Goal: Entertainment & Leisure: Consume media (video, audio)

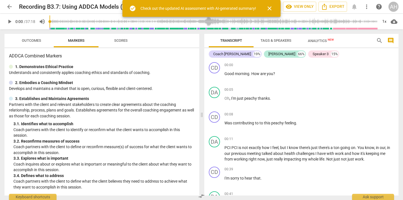
click at [267, 7] on span "close" at bounding box center [269, 8] width 7 height 7
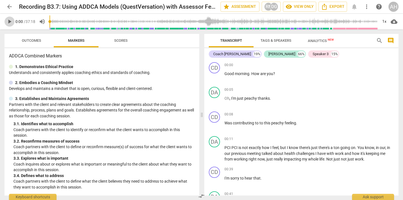
click at [8, 21] on span "play_arrow" at bounding box center [9, 21] width 7 height 7
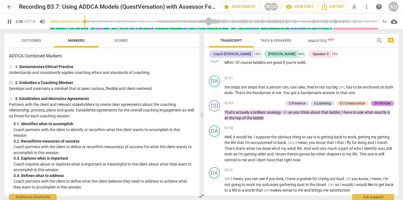
scroll to position [445, 0]
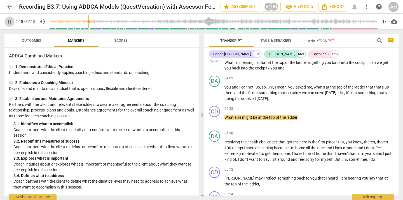
click at [8, 21] on span "pause" at bounding box center [9, 21] width 7 height 7
click at [8, 25] on button "play_arrow" at bounding box center [9, 22] width 10 height 10
click at [9, 20] on span "pause" at bounding box center [9, 21] width 7 height 7
click at [9, 20] on span "play_arrow" at bounding box center [9, 21] width 7 height 7
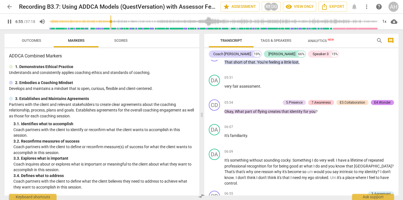
scroll to position [775, 0]
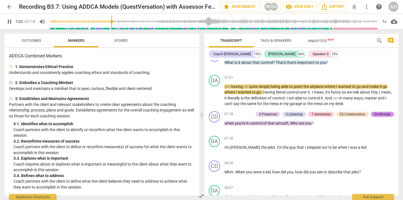
click at [11, 24] on span "pause" at bounding box center [9, 21] width 7 height 7
click at [10, 22] on span "play_arrow" at bounding box center [9, 21] width 7 height 7
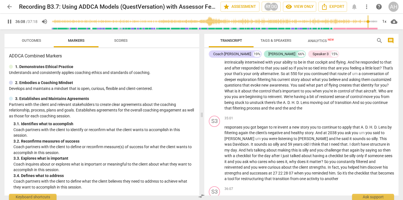
scroll to position [3834, 0]
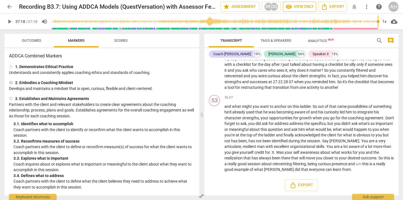
type input "2238"
